Goal: Find specific page/section: Find specific page/section

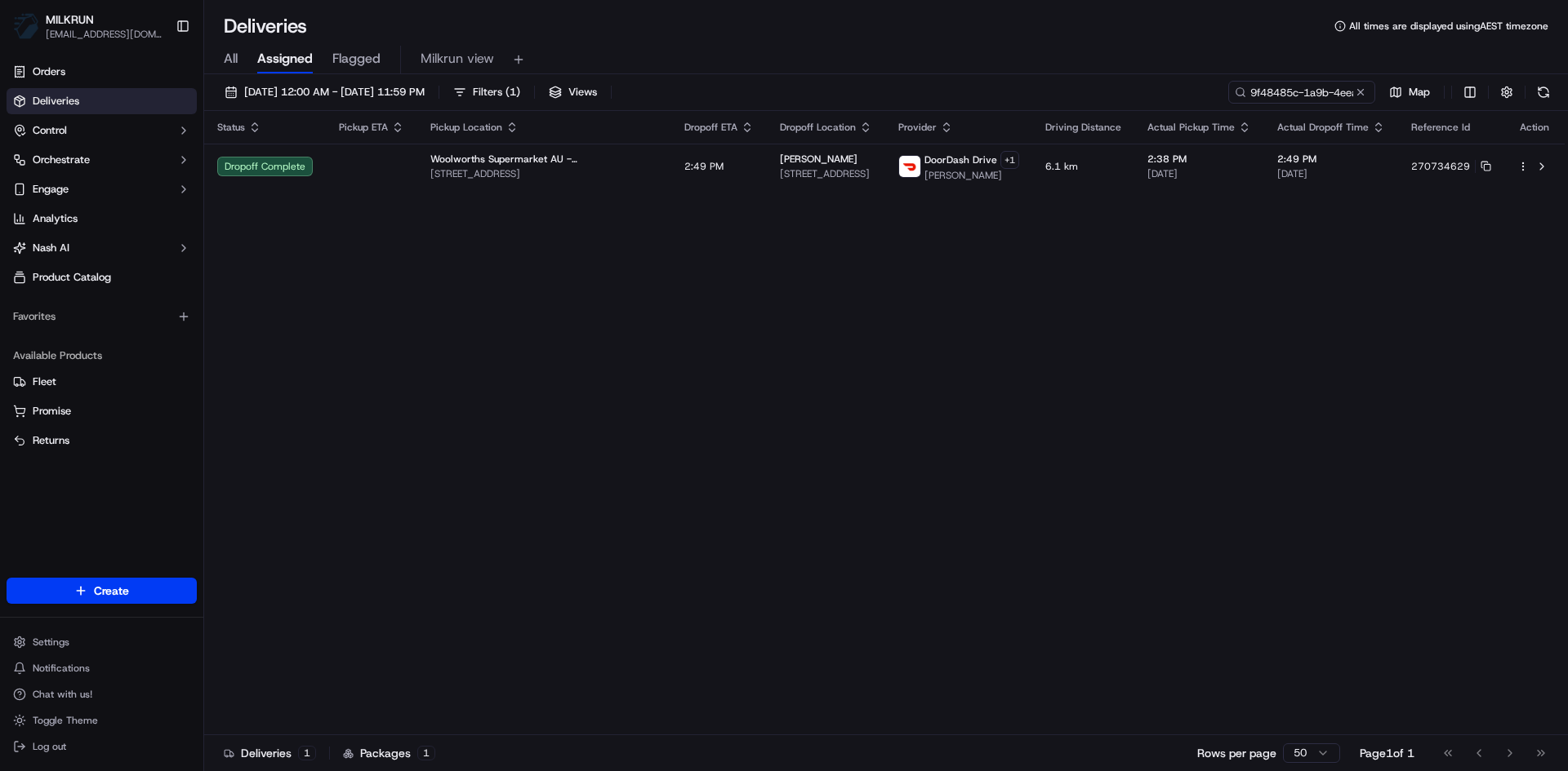
click at [1284, 79] on div "[DATE] 12:00 AM - [DATE] 11:59 PM Filters ( 1 ) Views 9f48485c-1a9b-4eea-a614-7…" at bounding box center [886, 424] width 1364 height 701
click at [1278, 90] on input "9f48485c-1a9b-4eea-a614-76324fff987a" at bounding box center [1277, 92] width 196 height 23
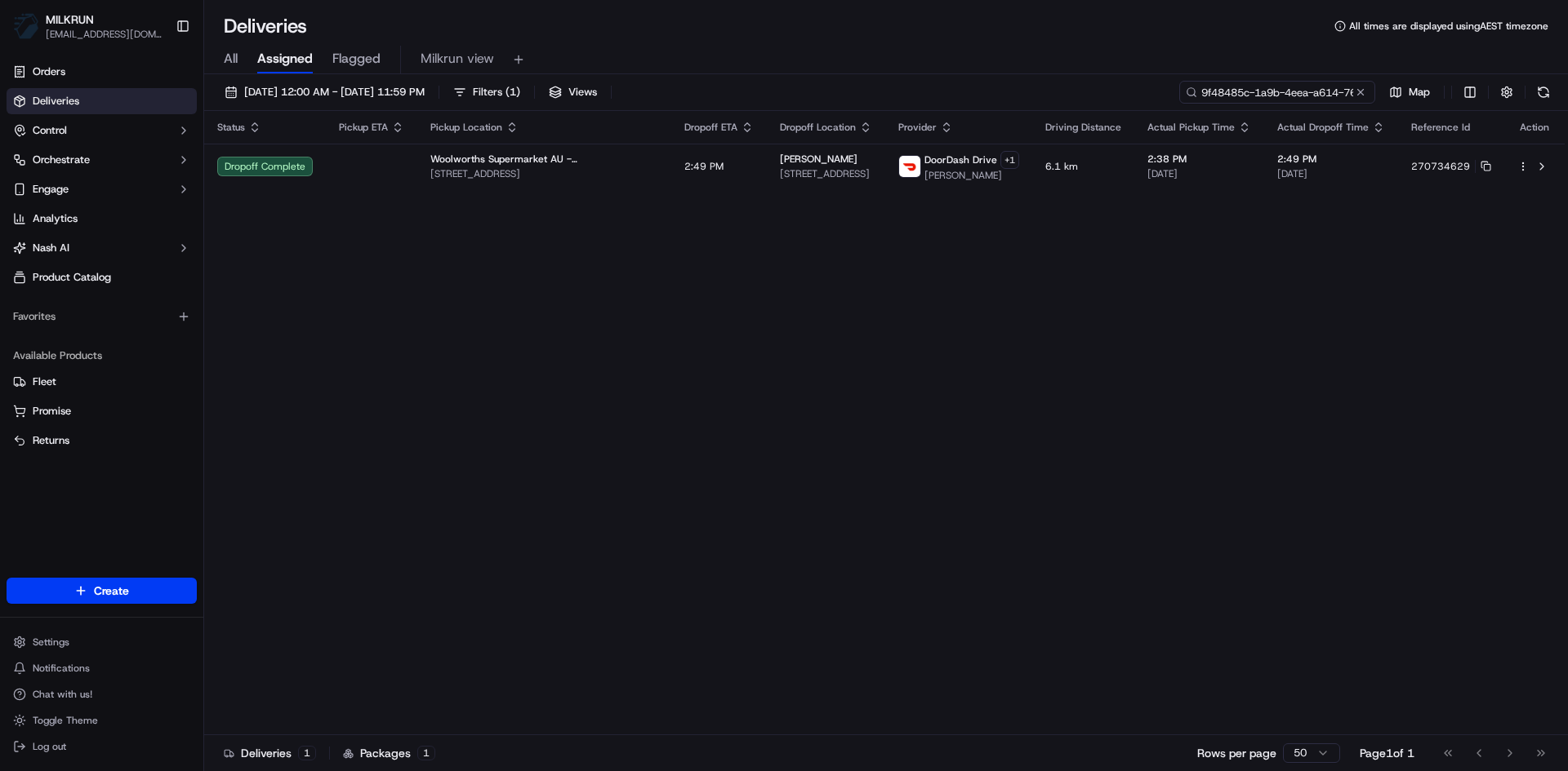
paste input "cf3c8662-23ee-4cd7-9c79-ddb173282516"
type input "cf3c8662-23ee-4cd7-9c79-ddb173282516"
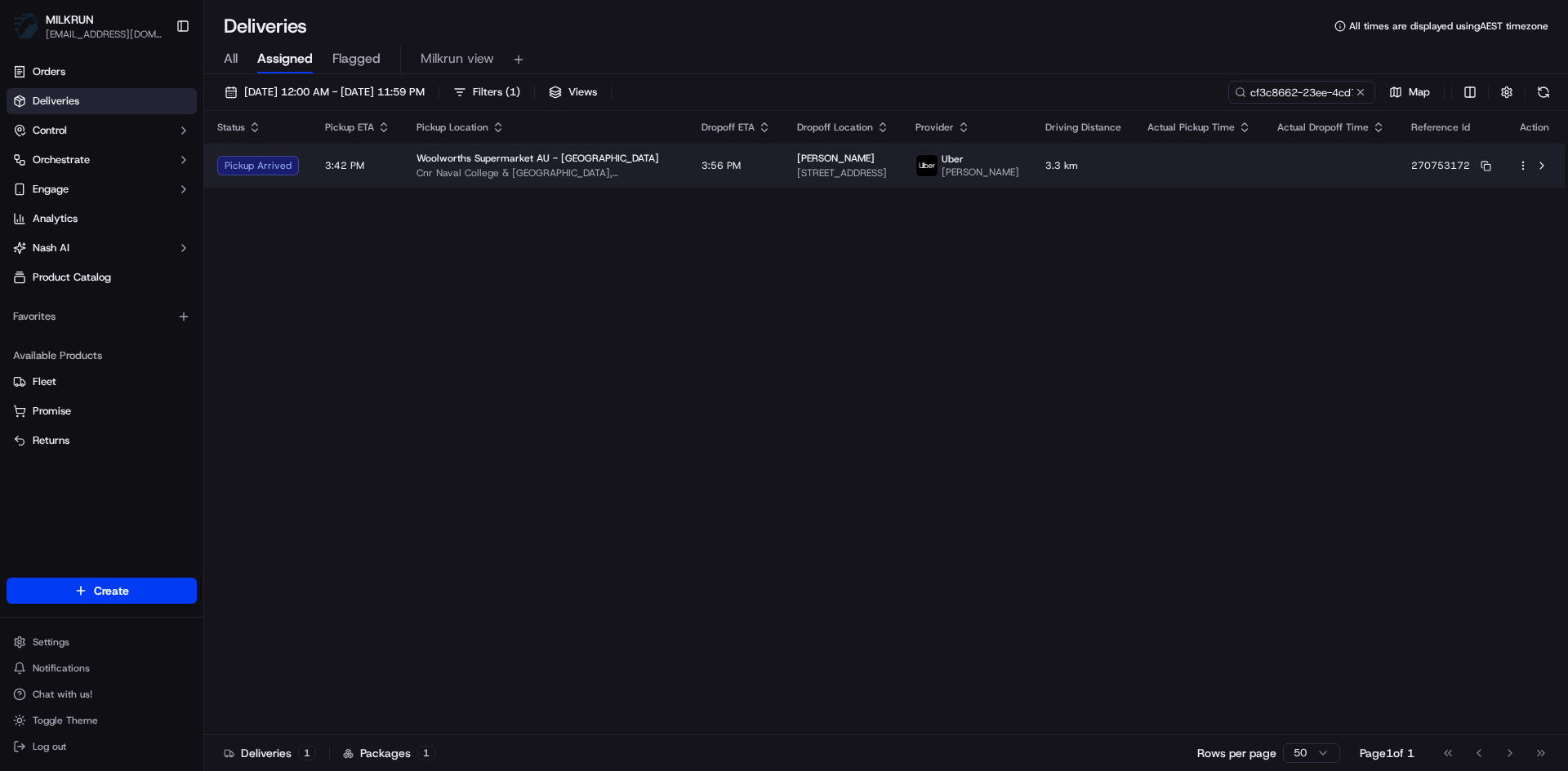
click at [374, 176] on td "3:42 PM" at bounding box center [357, 165] width 91 height 44
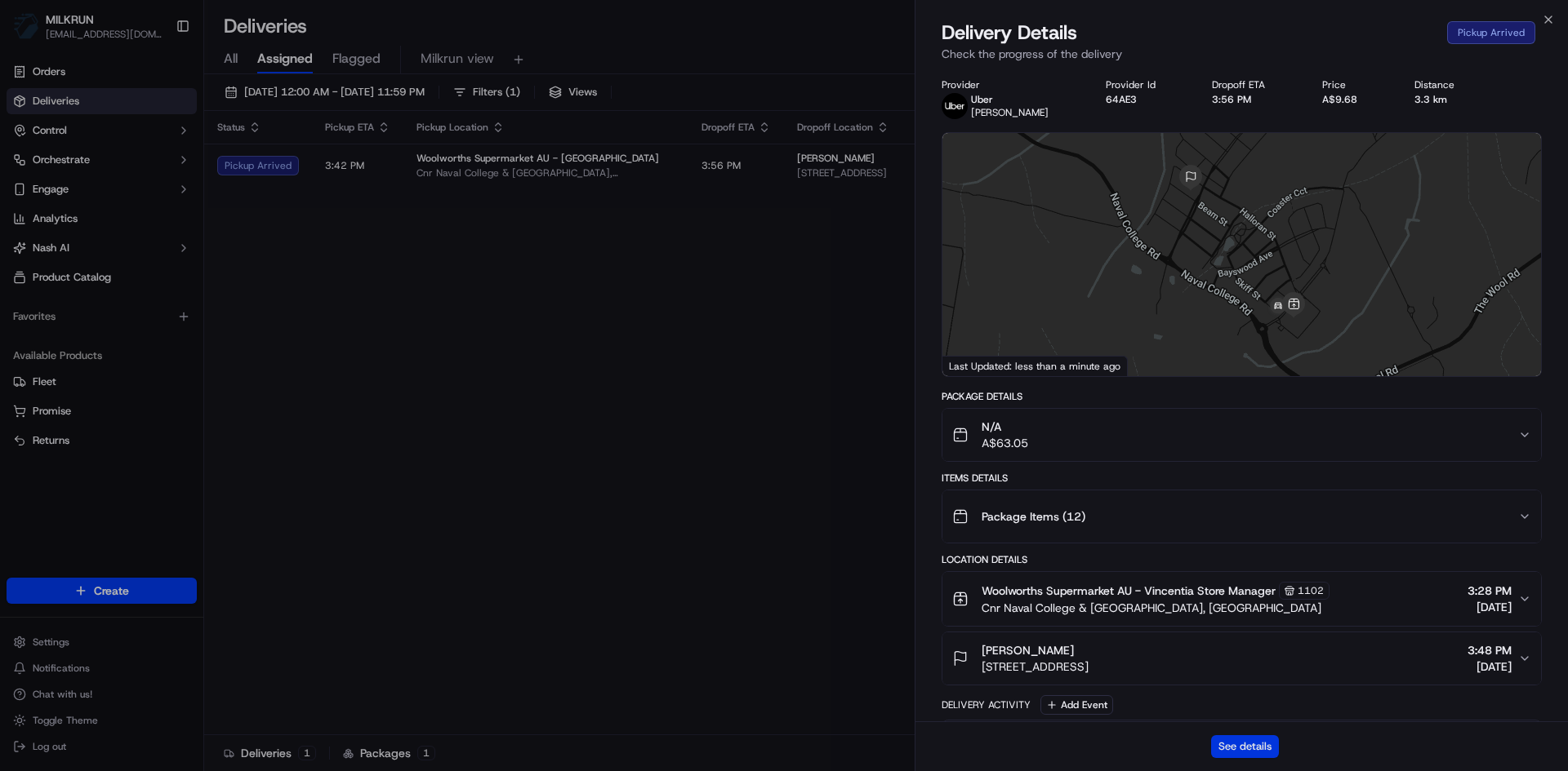
click at [1258, 745] on button "See details" at bounding box center [1245, 747] width 68 height 23
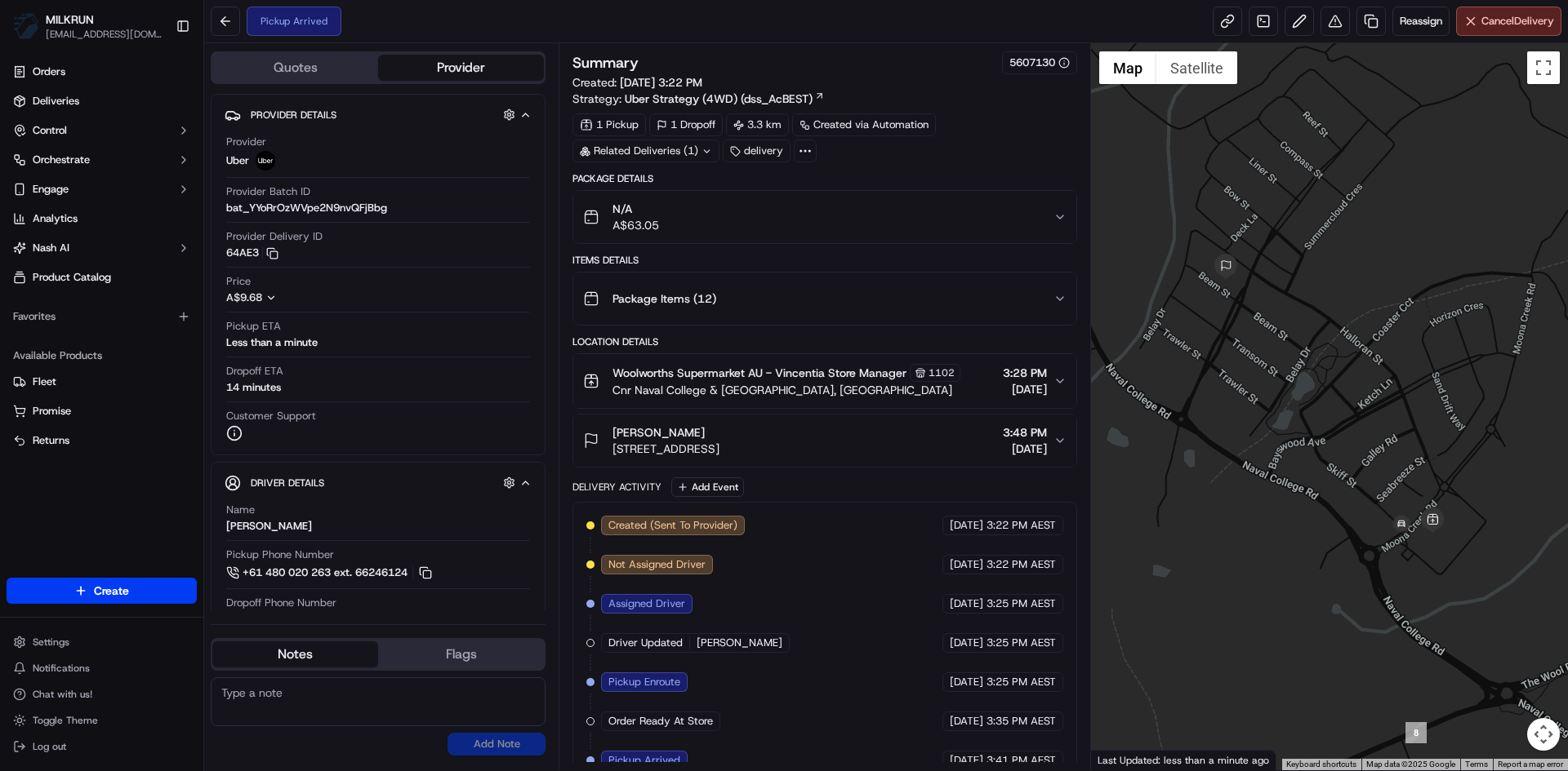
scroll to position [22, 0]
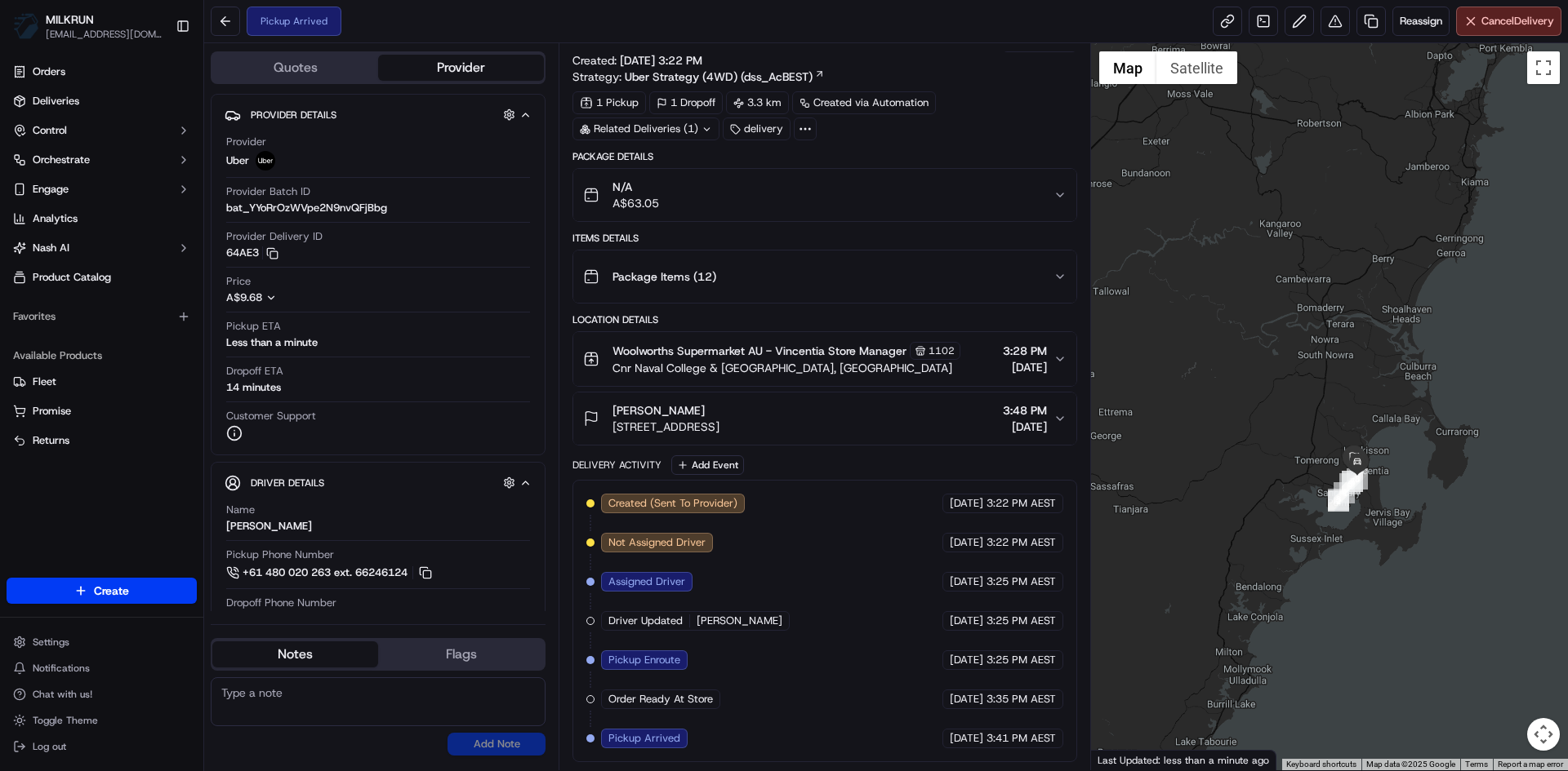
drag, startPoint x: 1408, startPoint y: 656, endPoint x: 1450, endPoint y: 567, distance: 98.4
click at [1450, 567] on div at bounding box center [1330, 407] width 477 height 728
